Goal: Information Seeking & Learning: Learn about a topic

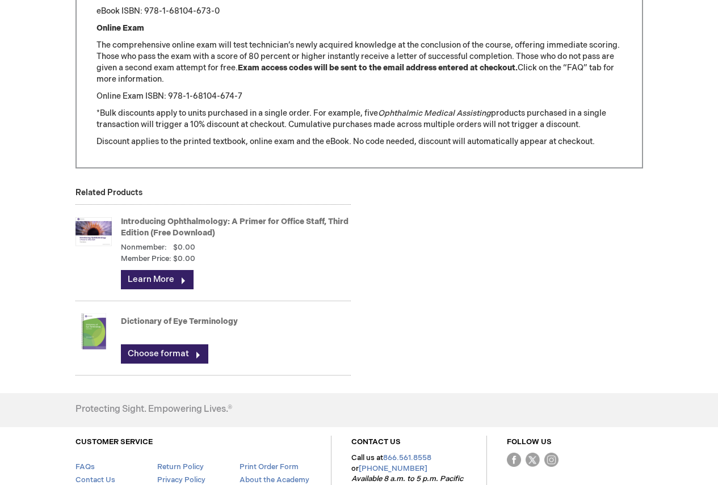
scroll to position [1475, 0]
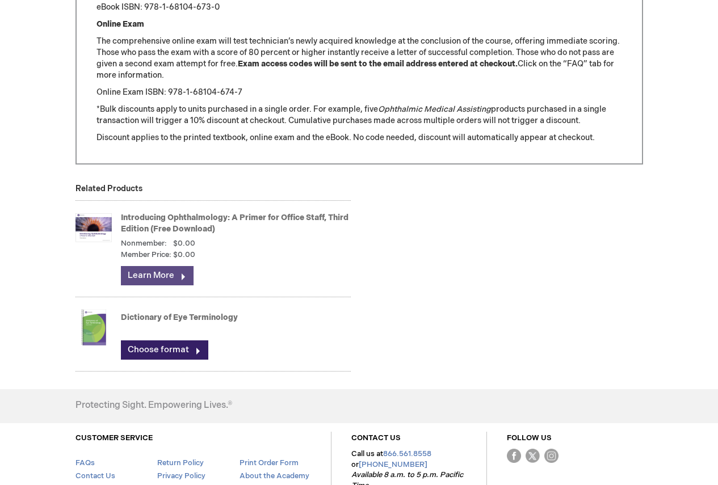
click at [166, 278] on link "Learn More" at bounding box center [157, 275] width 73 height 19
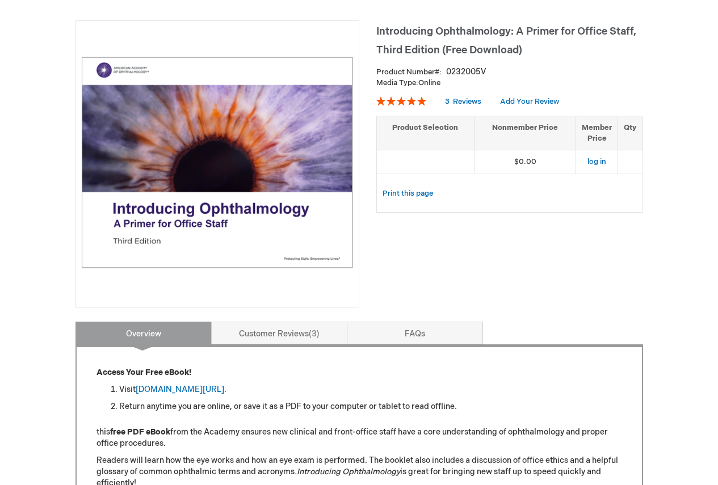
scroll to position [149, 0]
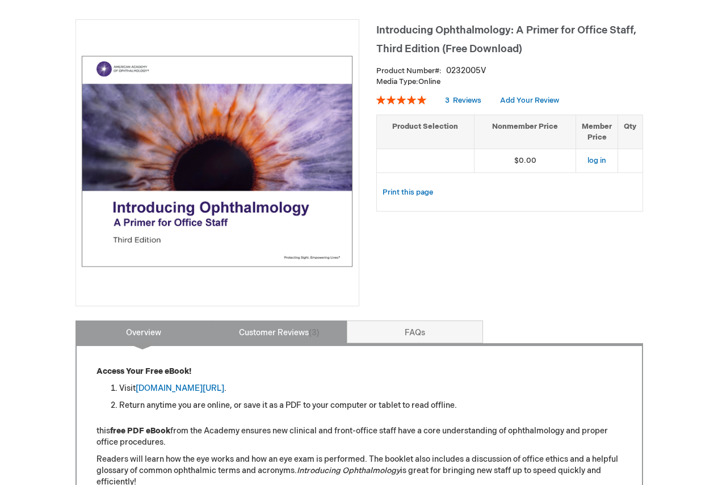
click at [319, 334] on span "3" at bounding box center [314, 333] width 11 height 10
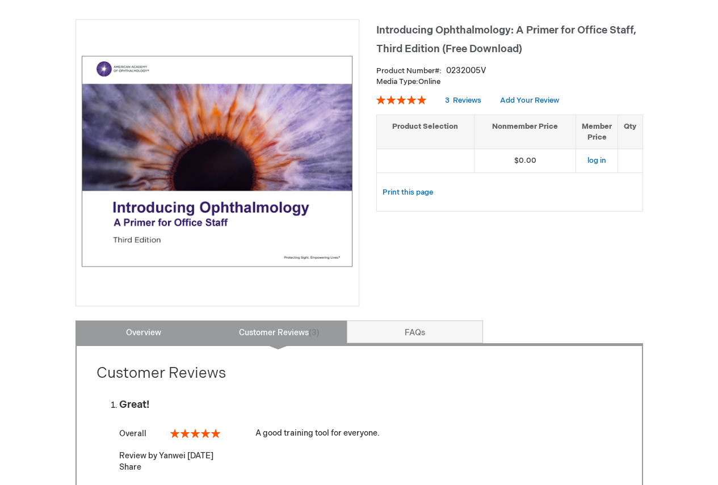
click at [171, 337] on link "Overview" at bounding box center [143, 331] width 136 height 23
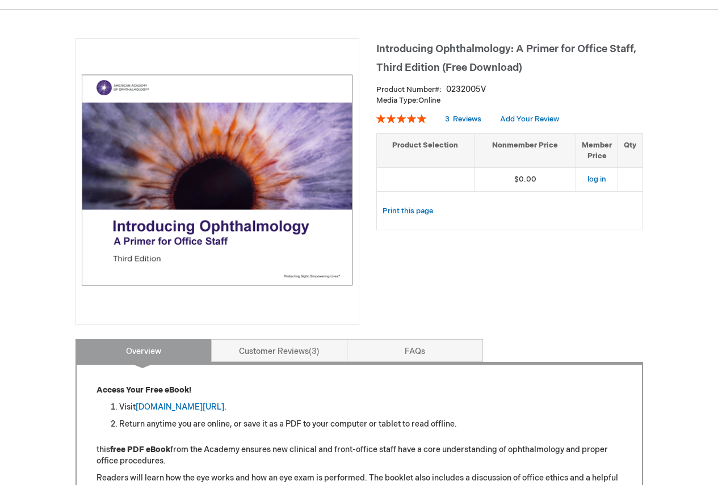
scroll to position [129, 0]
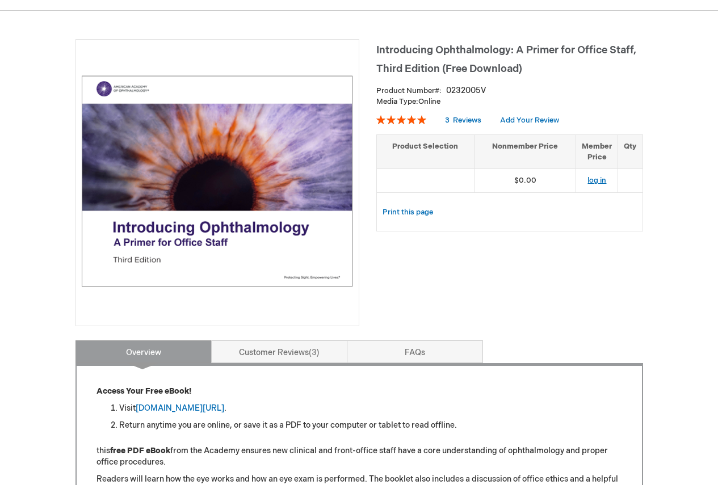
click at [589, 179] on link "log in" at bounding box center [596, 180] width 19 height 9
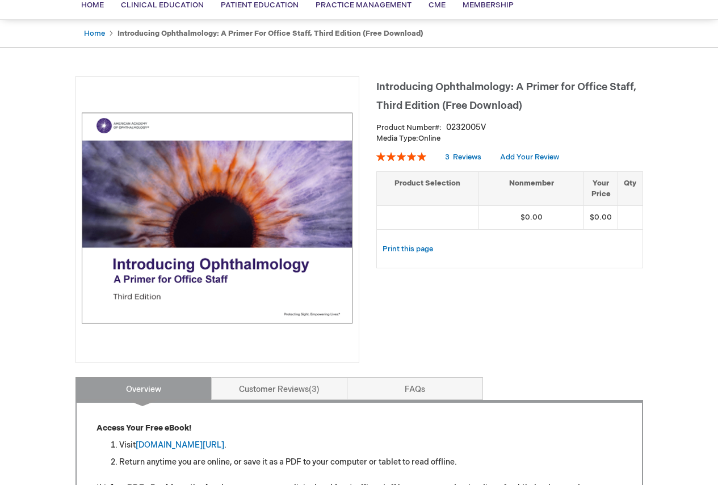
scroll to position [113, 0]
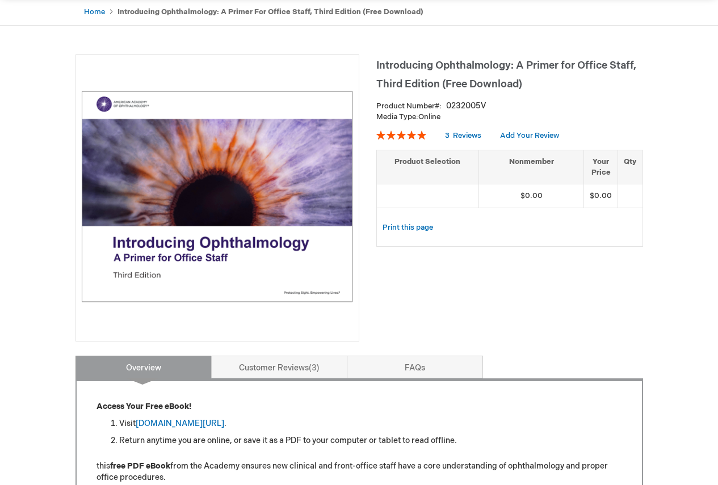
click at [596, 195] on td "$0.00" at bounding box center [601, 196] width 34 height 24
click at [623, 193] on td at bounding box center [630, 196] width 24 height 24
click at [419, 230] on link "Print this page" at bounding box center [407, 228] width 50 height 14
click at [282, 248] on img at bounding box center [217, 196] width 271 height 271
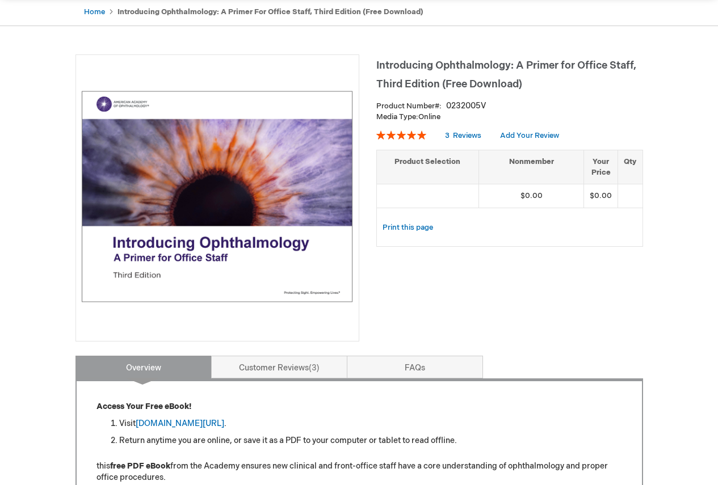
click at [286, 246] on img at bounding box center [217, 196] width 271 height 271
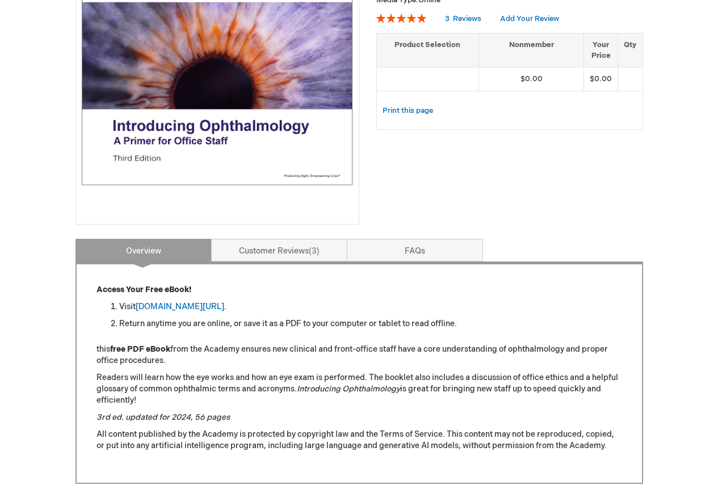
scroll to position [397, 0]
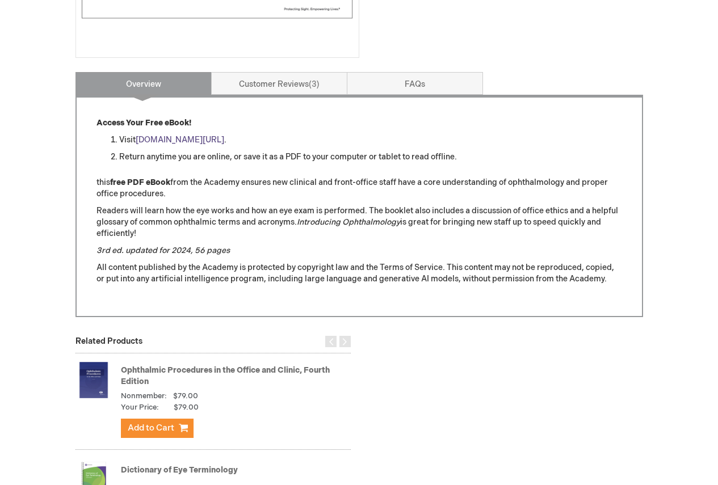
click at [173, 142] on link "[DOMAIN_NAME][URL]" at bounding box center [180, 140] width 88 height 10
